Goal: Information Seeking & Learning: Learn about a topic

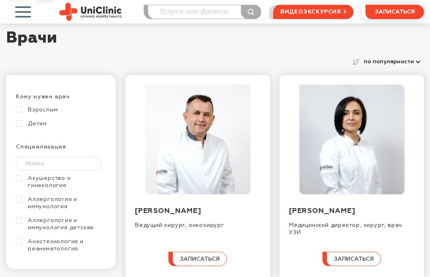
scroll to position [57, 0]
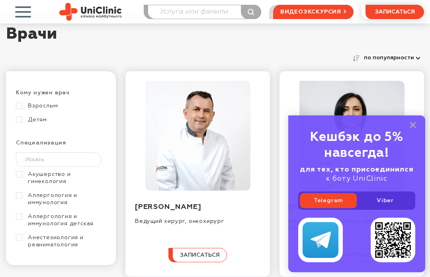
click at [413, 129] on icon at bounding box center [413, 125] width 6 height 7
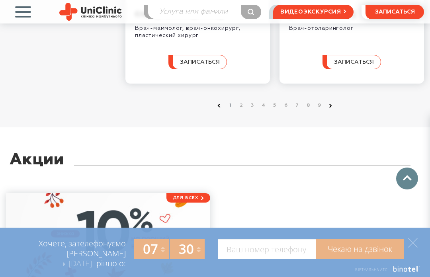
scroll to position [1303, 0]
click at [331, 110] on link at bounding box center [331, 106] width 8 height 8
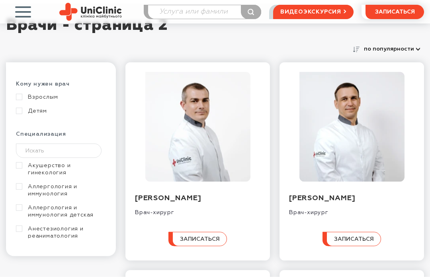
scroll to position [66, 0]
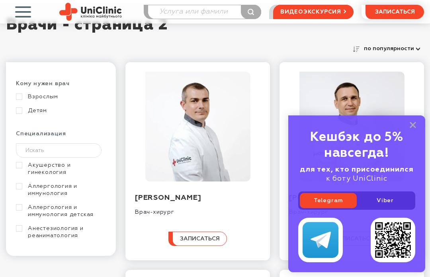
click at [412, 128] on rect at bounding box center [413, 125] width 6 height 6
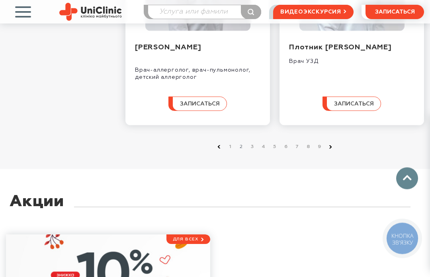
scroll to position [1279, 0]
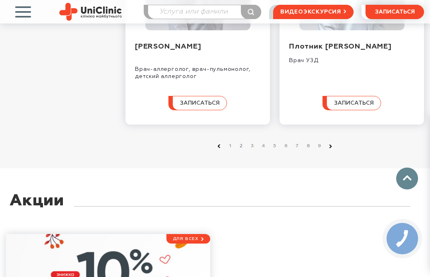
click at [331, 151] on link at bounding box center [331, 147] width 8 height 8
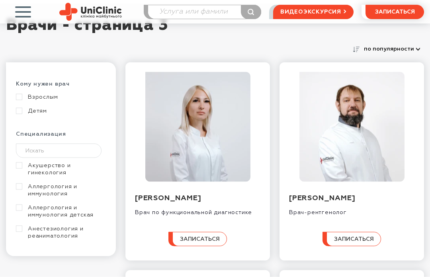
scroll to position [66, 0]
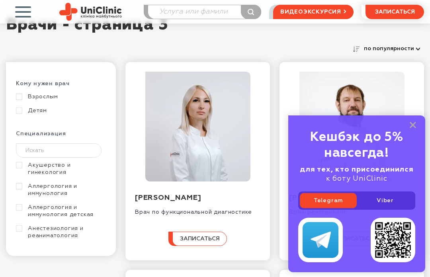
click at [409, 145] on div "Кешбэк до 5% навсегда! для тех, кто присоединился к боту UniClinic Telegram Vib…" at bounding box center [357, 194] width 137 height 157
click at [412, 128] on rect at bounding box center [413, 125] width 6 height 6
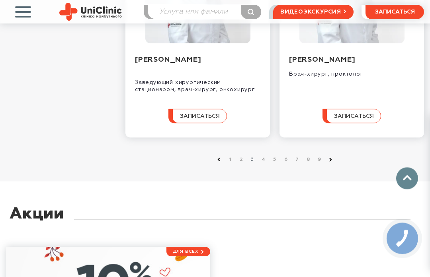
scroll to position [1270, 0]
click at [330, 163] on link at bounding box center [331, 159] width 8 height 8
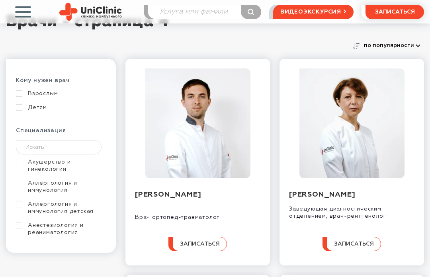
scroll to position [70, 0]
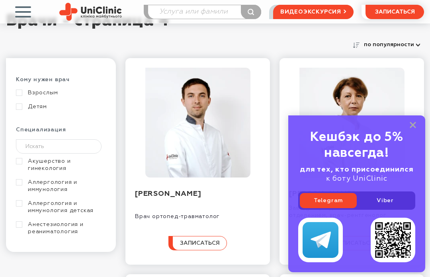
click at [412, 128] on rect at bounding box center [413, 125] width 6 height 6
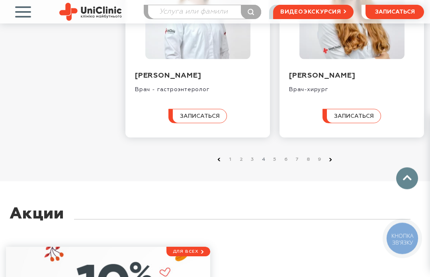
scroll to position [1277, 0]
click at [329, 163] on link at bounding box center [331, 159] width 8 height 8
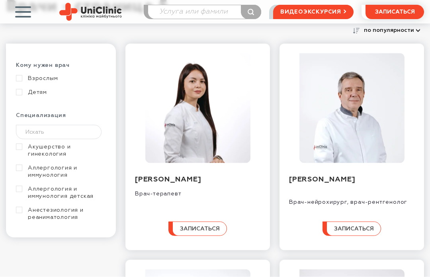
scroll to position [85, 0]
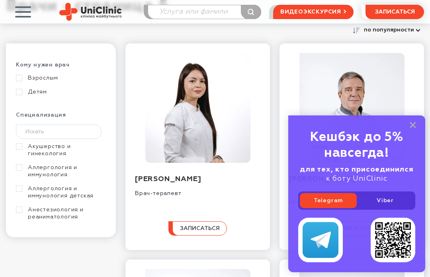
click at [412, 128] on rect at bounding box center [413, 125] width 6 height 6
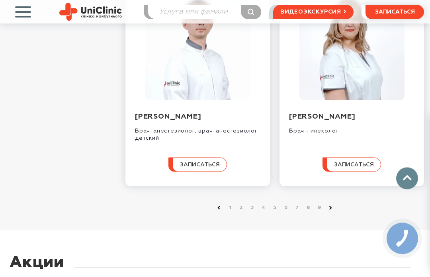
scroll to position [1227, 0]
click at [332, 212] on link at bounding box center [331, 208] width 8 height 8
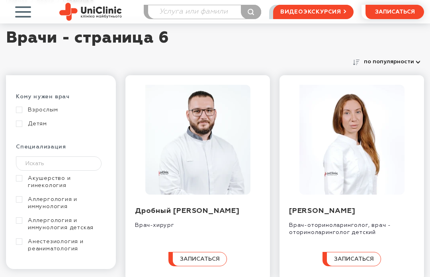
scroll to position [53, 0]
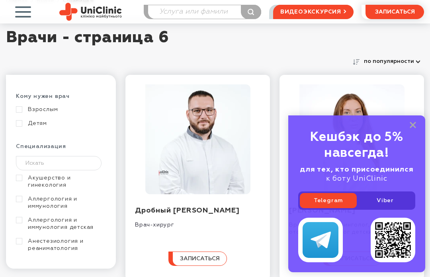
click at [412, 129] on icon at bounding box center [413, 125] width 6 height 7
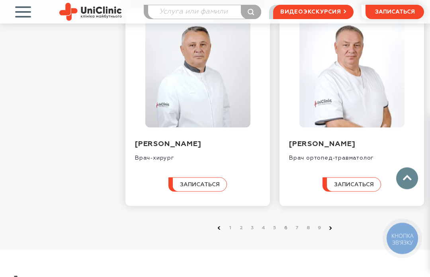
scroll to position [1175, 0]
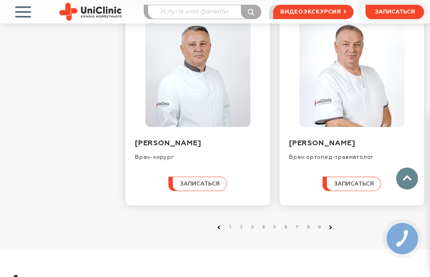
click at [328, 232] on link at bounding box center [331, 228] width 8 height 8
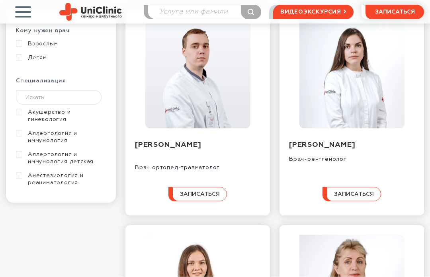
scroll to position [120, 0]
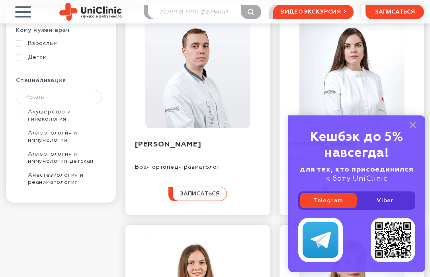
click at [414, 129] on icon at bounding box center [413, 125] width 6 height 7
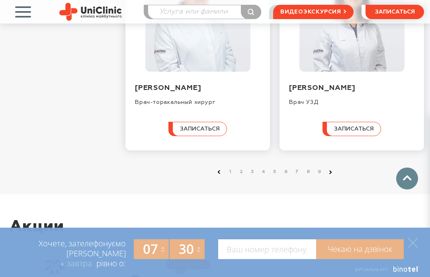
scroll to position [1261, 0]
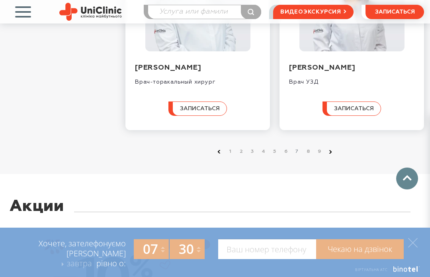
click at [328, 156] on link at bounding box center [331, 152] width 8 height 8
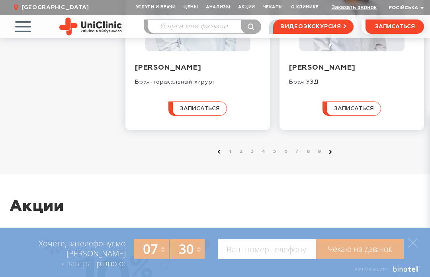
scroll to position [1289, 0]
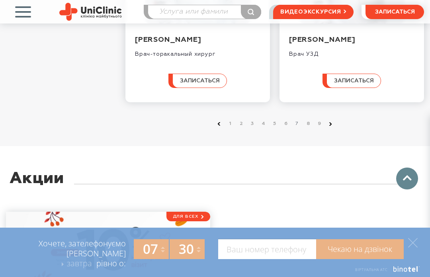
click at [230, 128] on link "1" at bounding box center [230, 124] width 8 height 8
click at [227, 128] on link "1" at bounding box center [230, 124] width 8 height 8
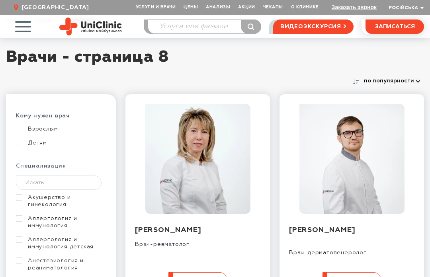
scroll to position [35, 0]
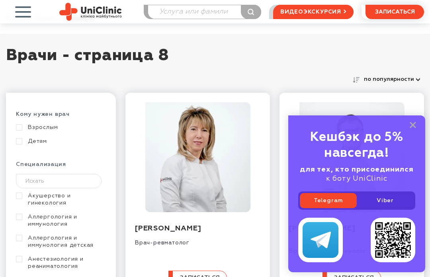
click at [410, 129] on icon at bounding box center [413, 125] width 6 height 7
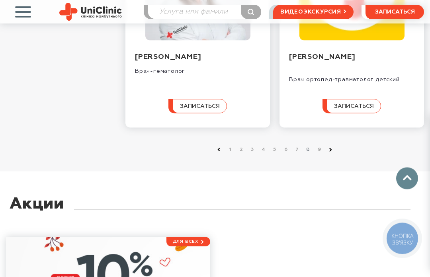
scroll to position [1280, 0]
click at [331, 151] on use at bounding box center [331, 149] width 3 height 3
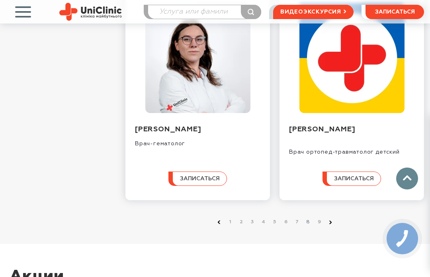
scroll to position [1206, 0]
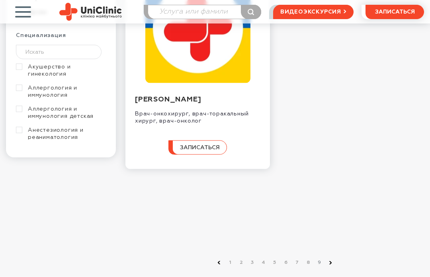
scroll to position [165, 0]
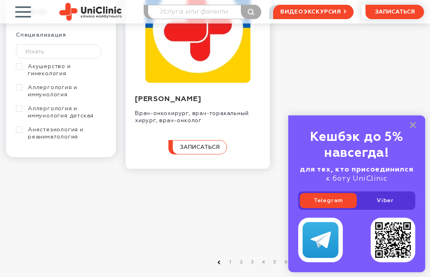
click at [414, 129] on icon at bounding box center [413, 125] width 6 height 7
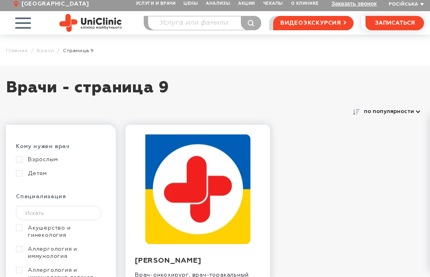
scroll to position [0, 0]
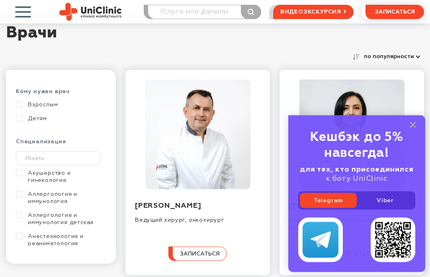
scroll to position [59, 0]
click at [407, 152] on div "Кешбэк до 5% навсегда! для тех, кто присоединился к боту UniClinic Telegram Vib…" at bounding box center [357, 194] width 137 height 157
click at [411, 129] on icon at bounding box center [413, 125] width 6 height 7
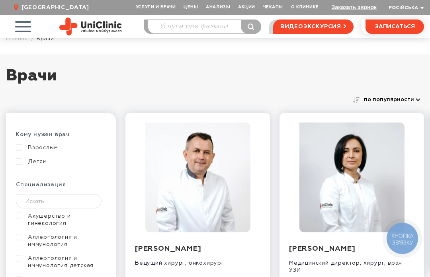
scroll to position [0, 0]
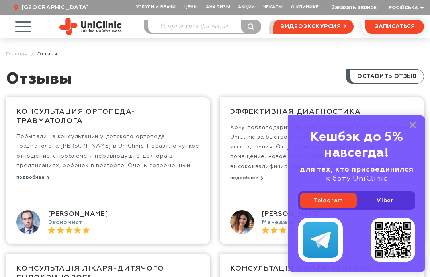
click at [413, 122] on icon at bounding box center [413, 125] width 6 height 7
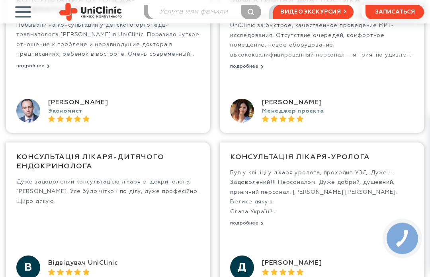
scroll to position [112, 0]
click at [30, 69] on button "подробнее" at bounding box center [32, 66] width 33 height 6
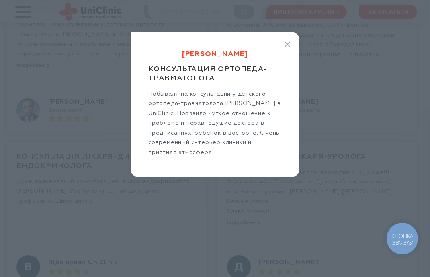
click at [287, 44] on icon "button" at bounding box center [288, 44] width 6 height 6
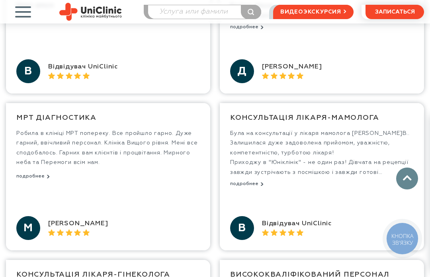
scroll to position [292, 0]
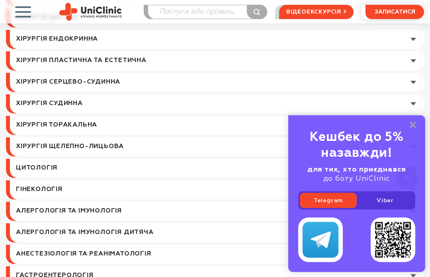
scroll to position [281, 0]
click at [416, 128] on rect at bounding box center [413, 125] width 6 height 6
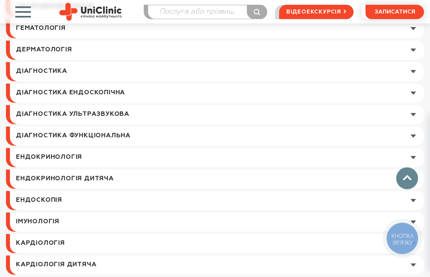
scroll to position [552, 0]
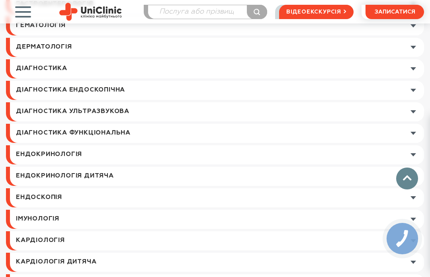
click at [416, 153] on link at bounding box center [217, 154] width 415 height 19
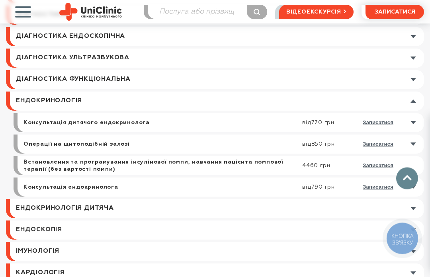
scroll to position [607, 0]
click at [35, 214] on link at bounding box center [217, 208] width 415 height 19
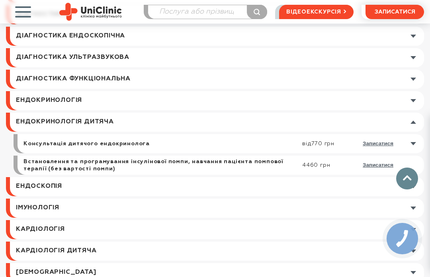
click at [33, 232] on link at bounding box center [217, 229] width 415 height 19
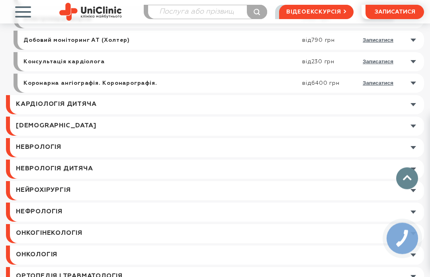
scroll to position [861, 0]
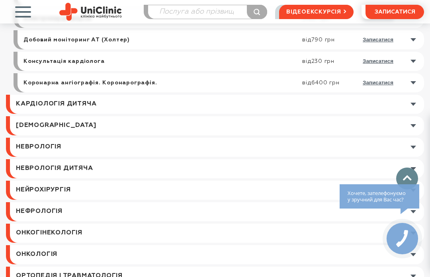
click at [34, 149] on link at bounding box center [217, 147] width 415 height 19
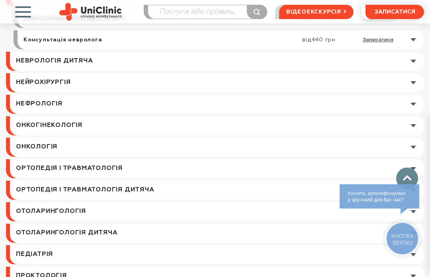
click at [37, 88] on link at bounding box center [217, 82] width 415 height 19
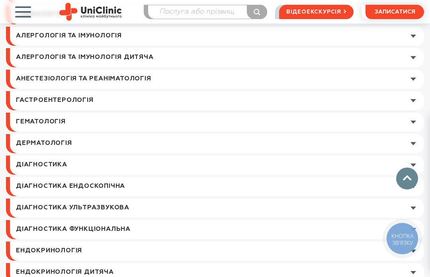
scroll to position [428, 0]
